Goal: Navigation & Orientation: Find specific page/section

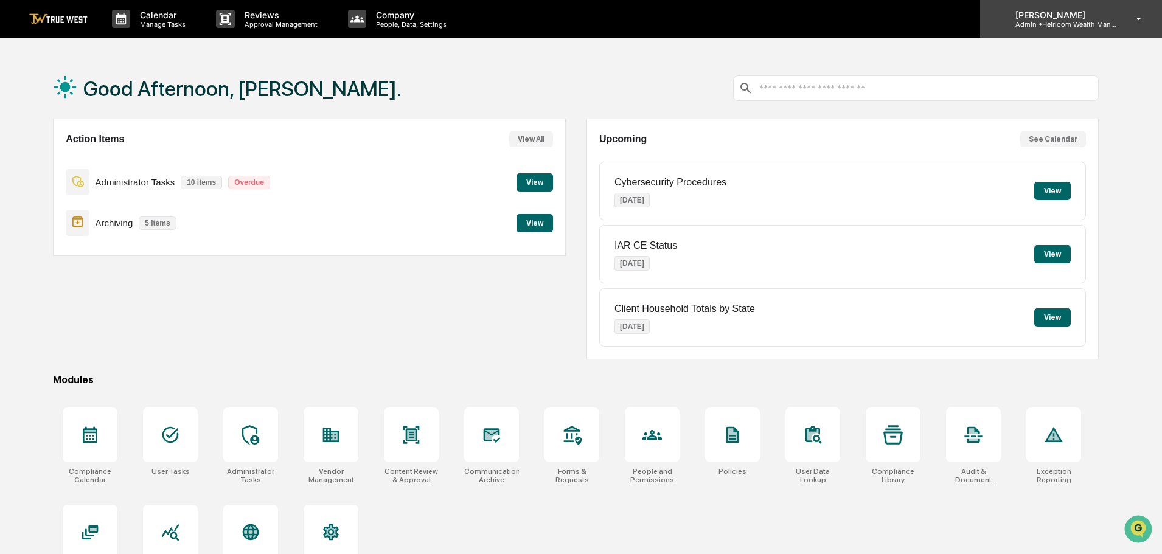
click at [1132, 27] on div "[PERSON_NAME] Admin • Heirloom Wealth Management" at bounding box center [1071, 19] width 182 height 38
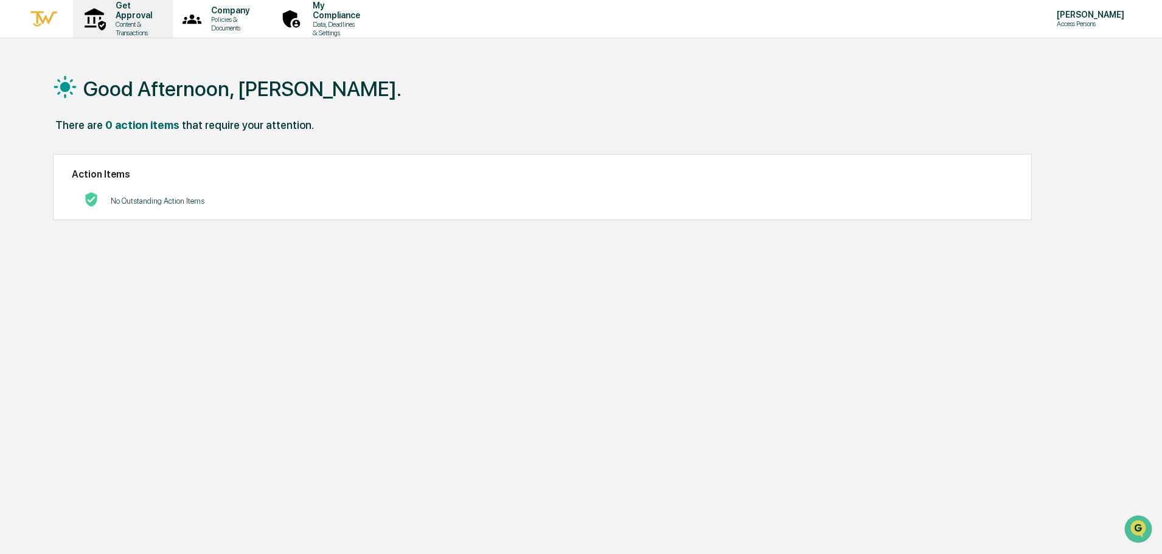
click at [134, 20] on p "Content & Transactions" at bounding box center [132, 28] width 52 height 17
click at [366, 18] on p "My Compliance" at bounding box center [334, 10] width 63 height 19
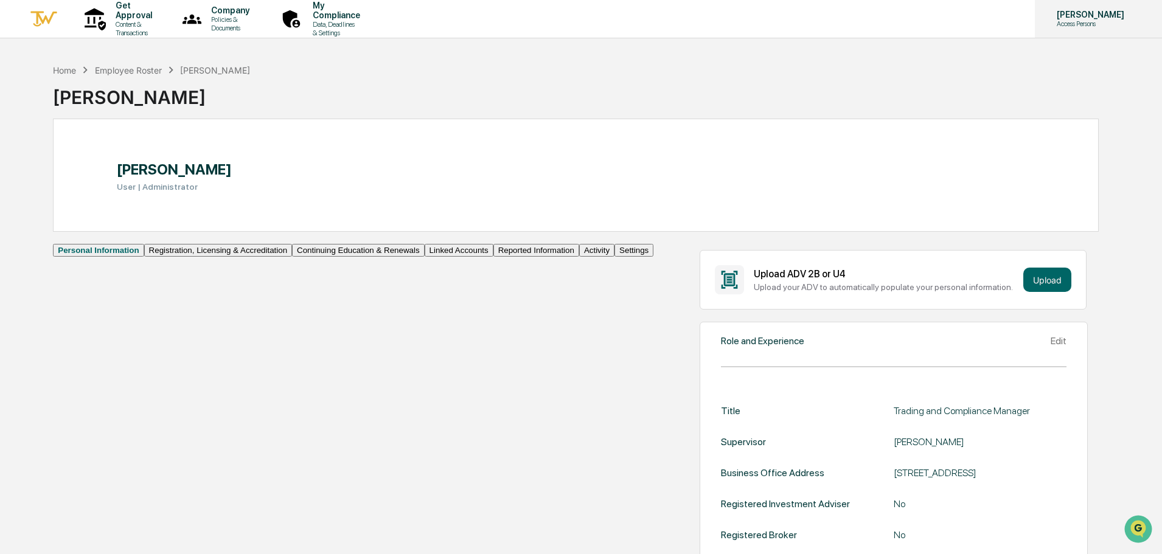
click at [1111, 16] on p "[PERSON_NAME]" at bounding box center [1088, 15] width 83 height 10
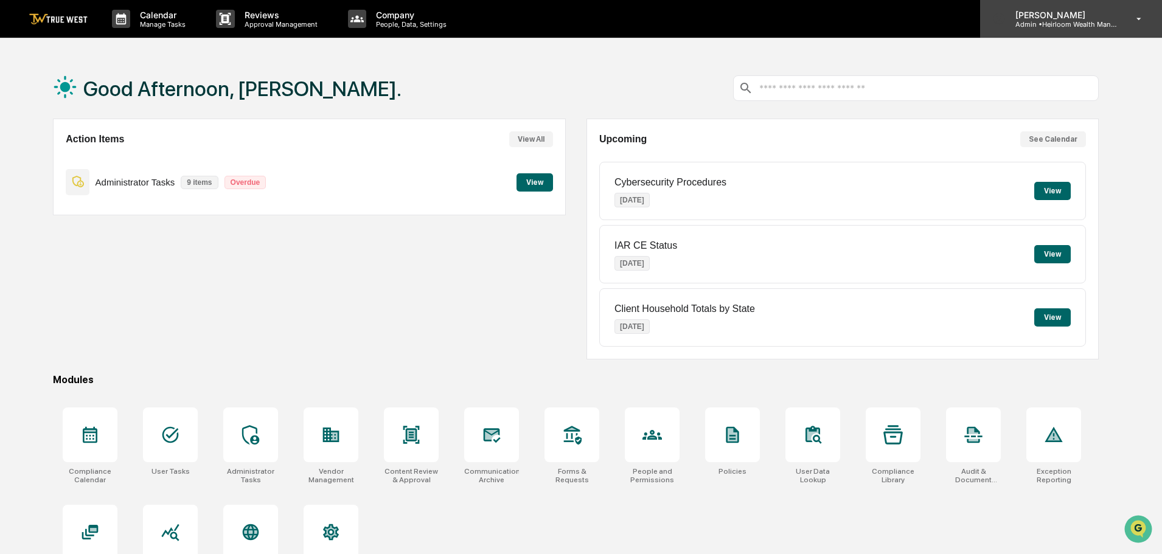
click at [1122, 20] on div "[PERSON_NAME] Admin • Heirloom Wealth Management" at bounding box center [1071, 19] width 182 height 38
